Goal: Navigation & Orientation: Go to known website

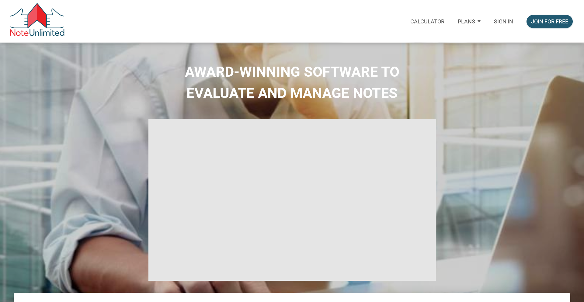
select select
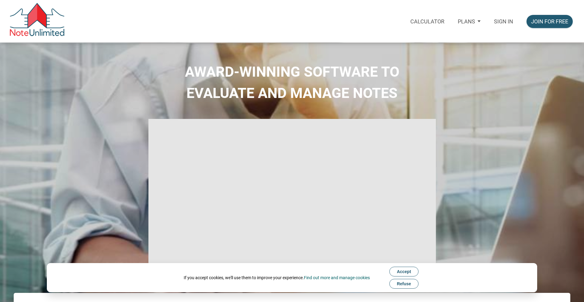
type input "Introduction to new features"
select select
